Goal: Contribute content

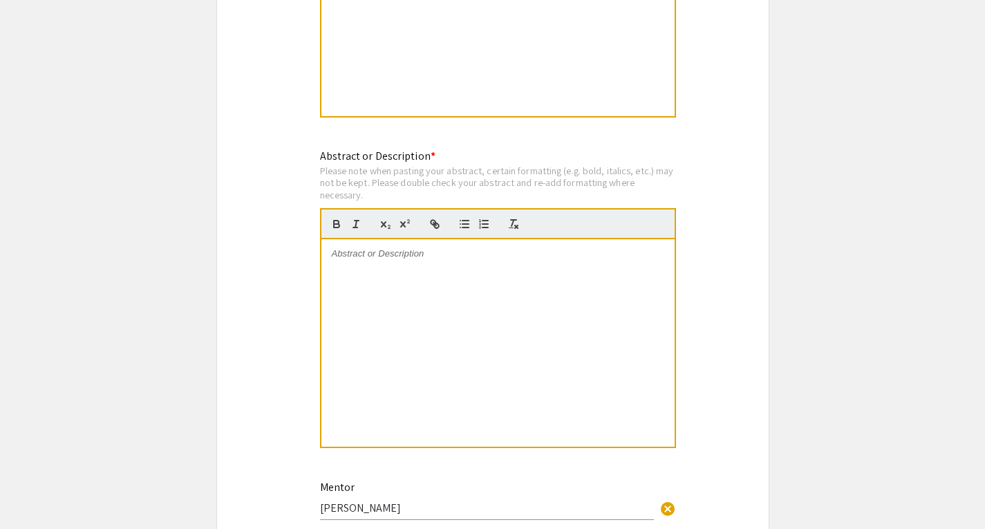
click at [357, 258] on p at bounding box center [498, 253] width 333 height 12
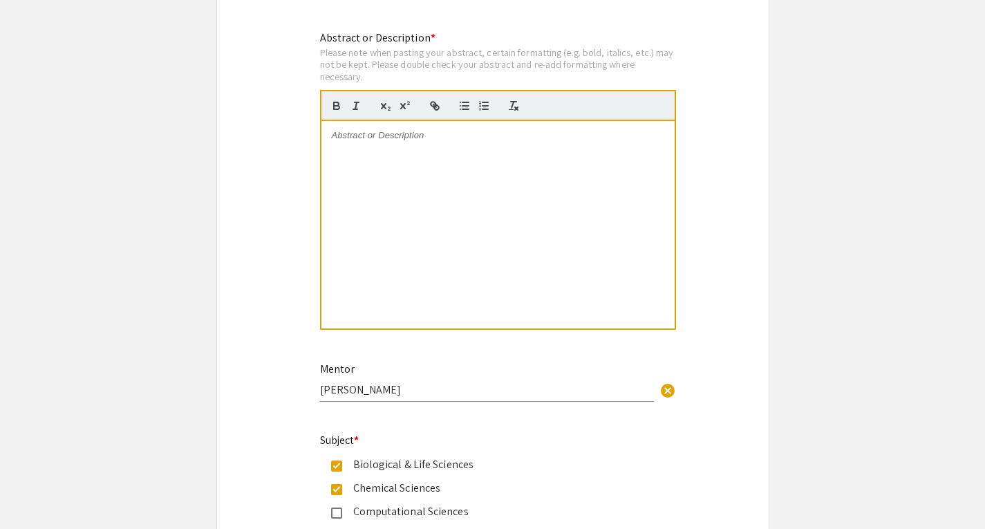
scroll to position [1397, 0]
click at [437, 131] on p at bounding box center [498, 135] width 333 height 12
click at [446, 137] on p at bounding box center [498, 135] width 333 height 12
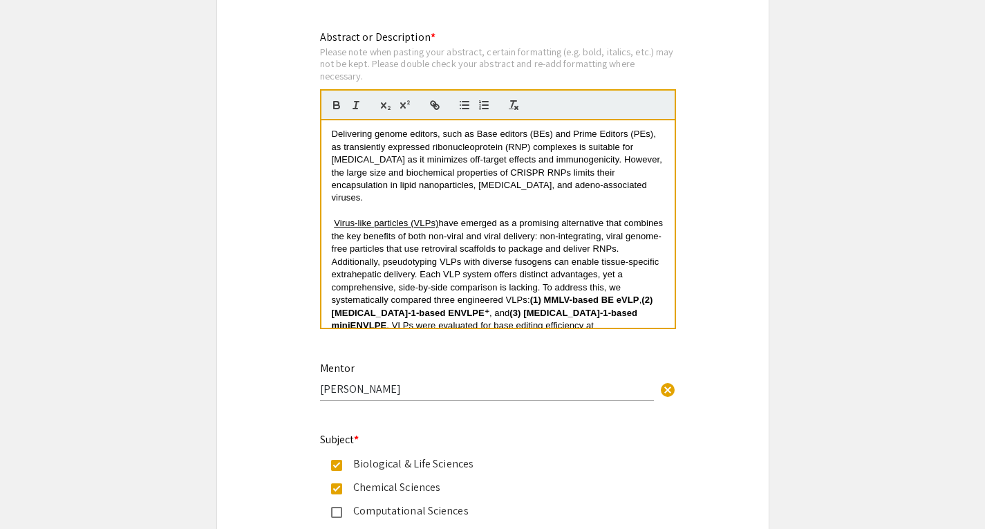
scroll to position [0, 0]
click at [334, 229] on u "Virus-like particles (VLPs)" at bounding box center [386, 223] width 104 height 10
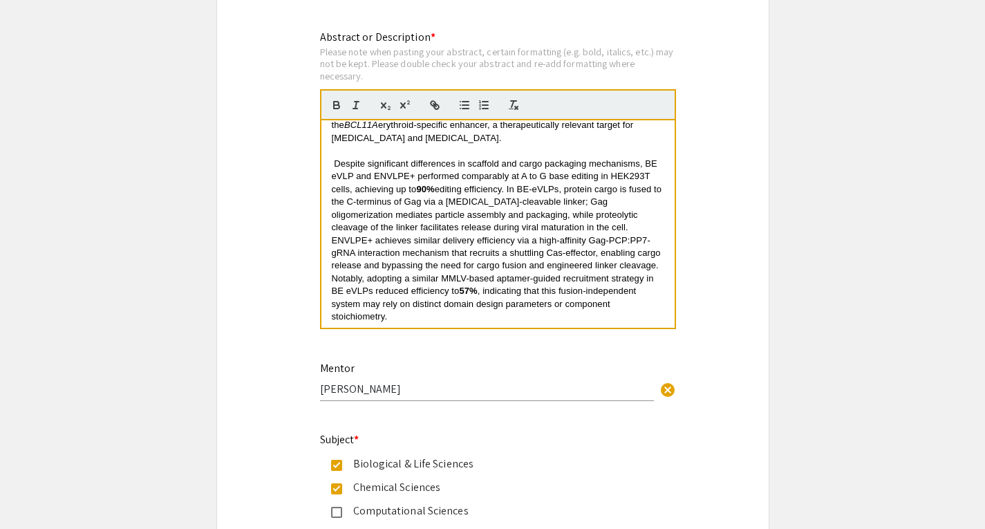
scroll to position [216, 0]
click at [334, 160] on span "Despite significant differences in scaffold and cargo packaging mechanisms, BE …" at bounding box center [496, 174] width 328 height 36
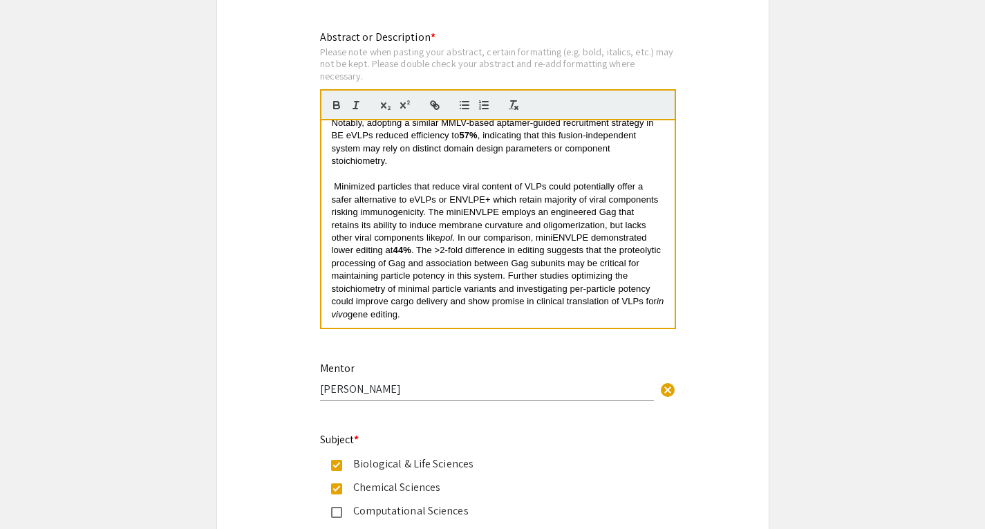
scroll to position [370, 0]
click at [333, 186] on p "Minimized particles that reduce viral content of VLPs could potentially offer a…" at bounding box center [498, 250] width 333 height 140
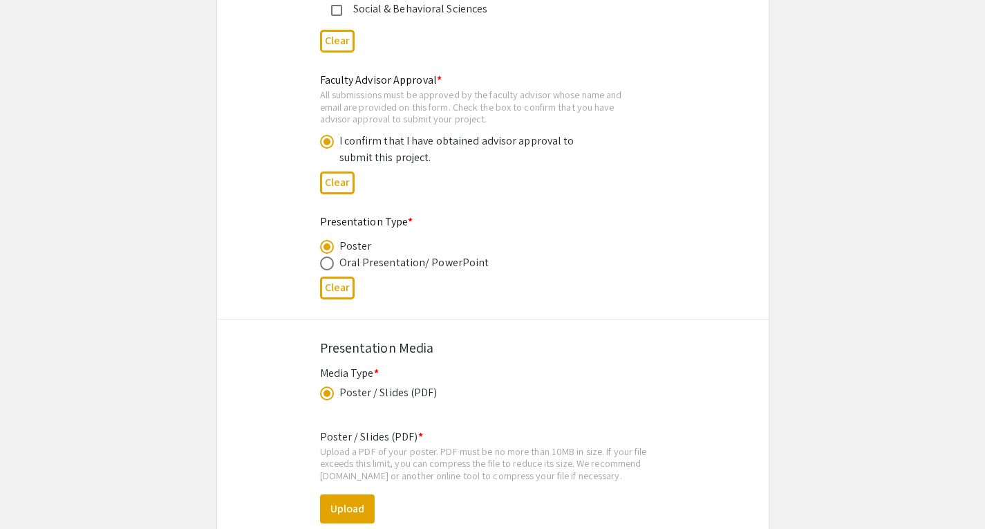
scroll to position [2065, 0]
click at [398, 262] on div "Oral Presentation/ PowerPoint" at bounding box center [414, 261] width 150 height 17
click at [330, 265] on span at bounding box center [327, 262] width 14 height 14
click at [330, 265] on input "radio" at bounding box center [327, 262] width 14 height 14
radio input "true"
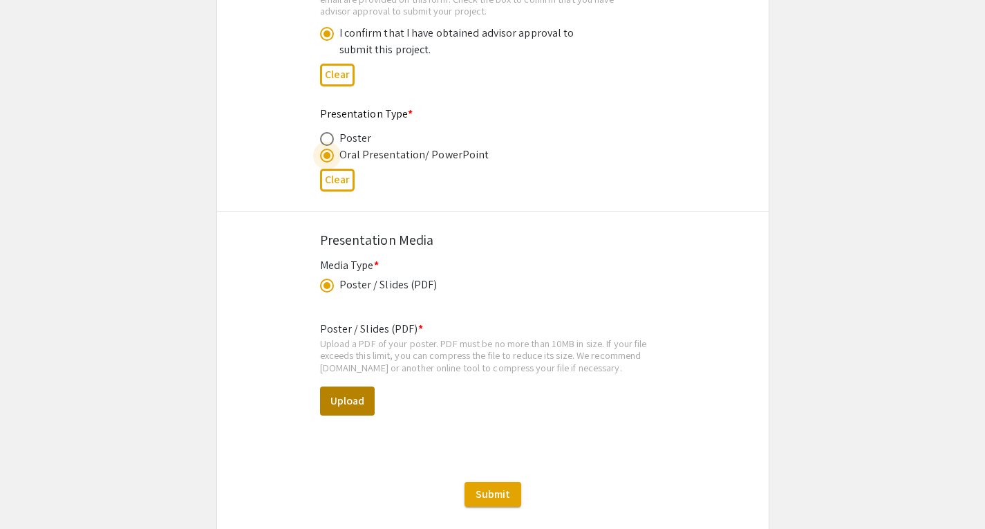
scroll to position [2256, 0]
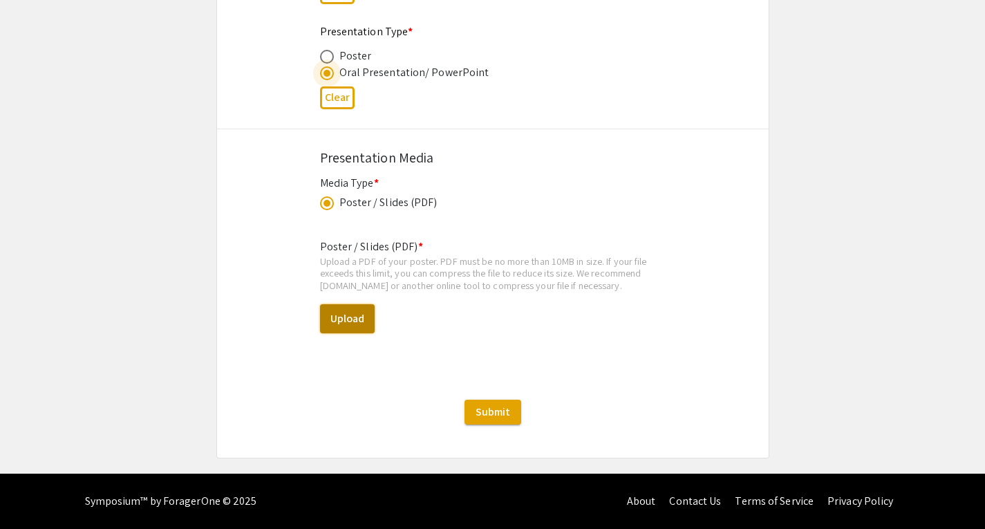
click at [356, 328] on button "Upload" at bounding box center [347, 318] width 55 height 29
